Goal: Information Seeking & Learning: Learn about a topic

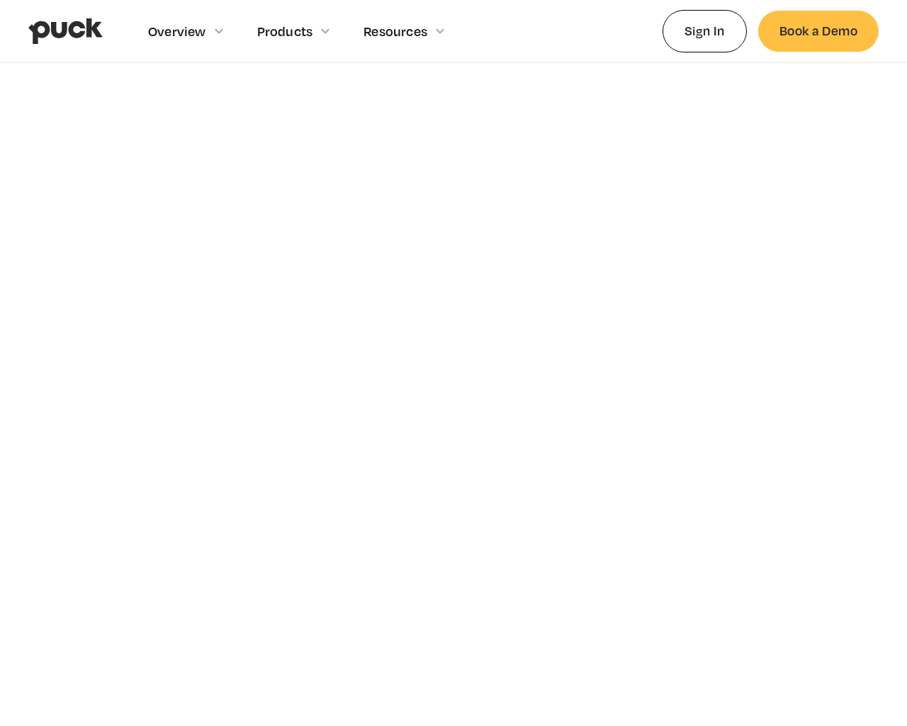
scroll to position [6920, 0]
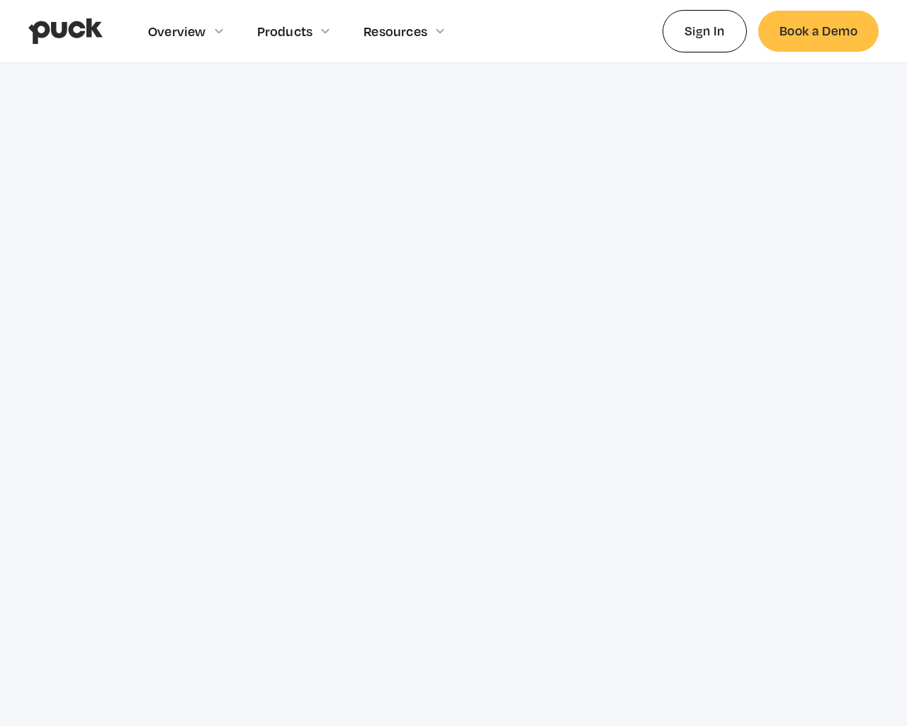
type input "[EMAIL_ADDRESS]"
type input "Please wait..."
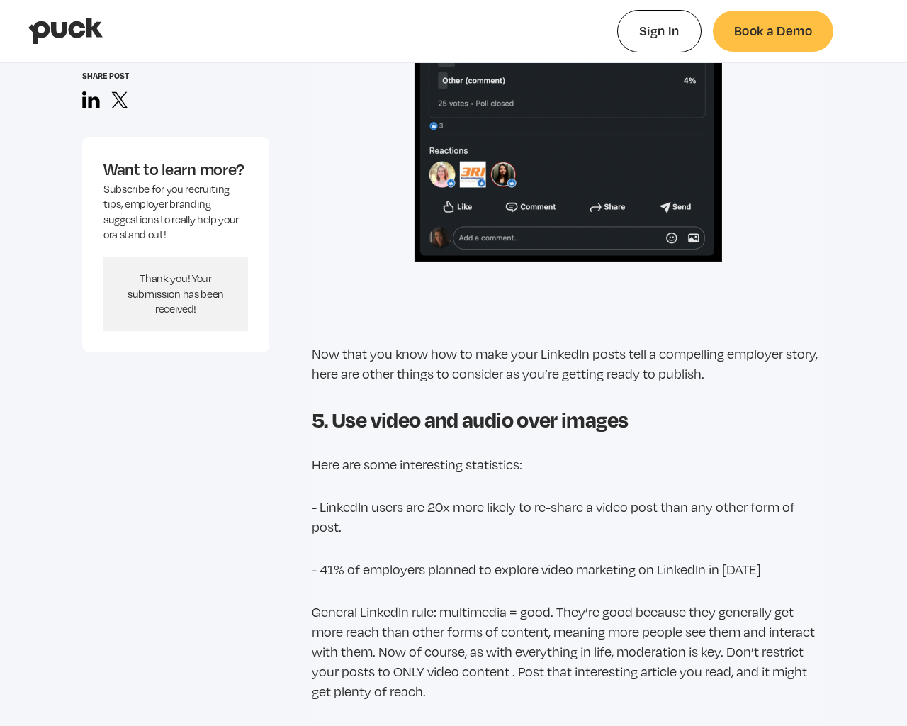
type input "0.18082112962963"
type input "0.356486027027027"
select select "#0FF"
select select "0.5"
select select "#0FF"
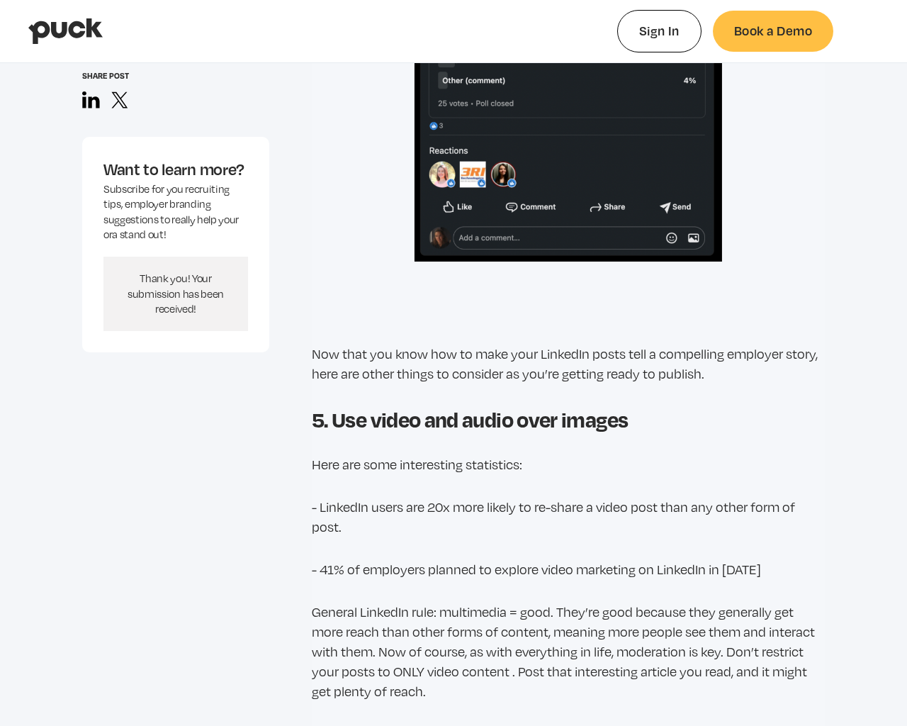
select select "0"
select select "#0FF"
select select "1"
select select "4.00"
select select "dropshadow"
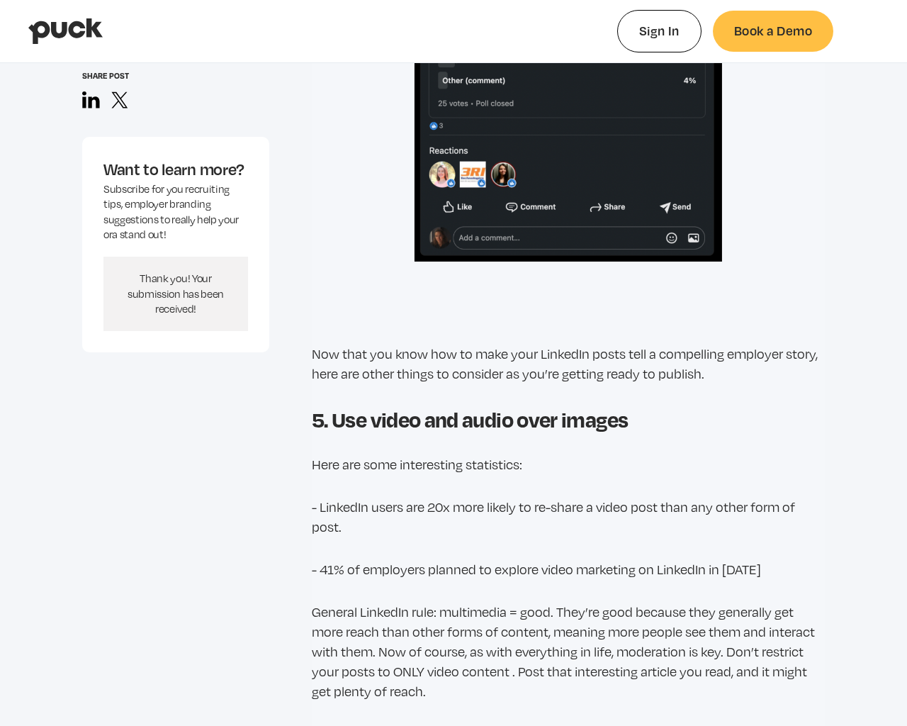
select select "small-caps"
